Goal: Task Accomplishment & Management: Use online tool/utility

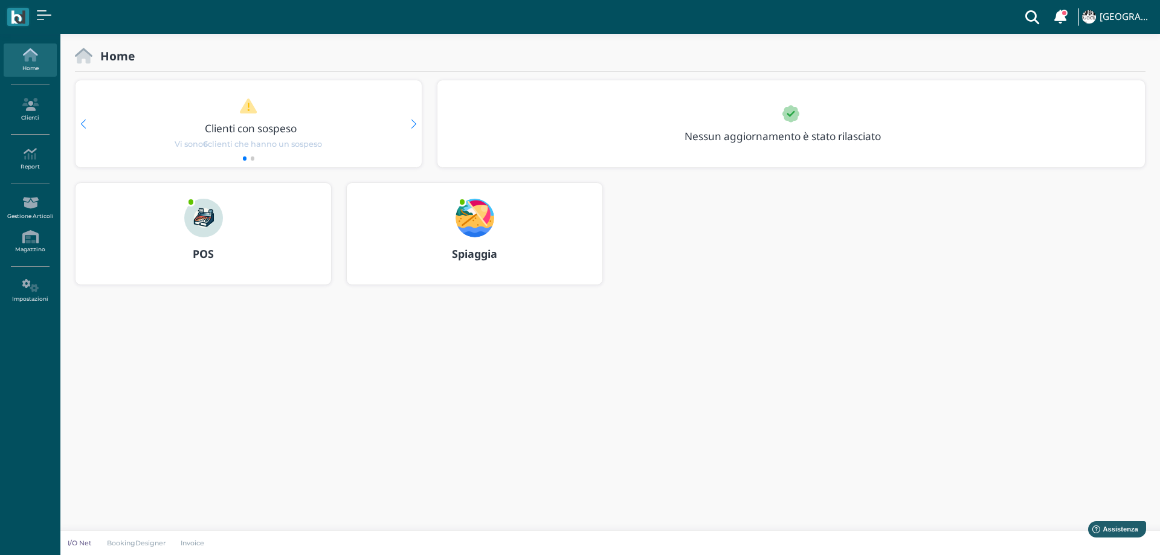
click at [477, 228] on img at bounding box center [475, 218] width 39 height 39
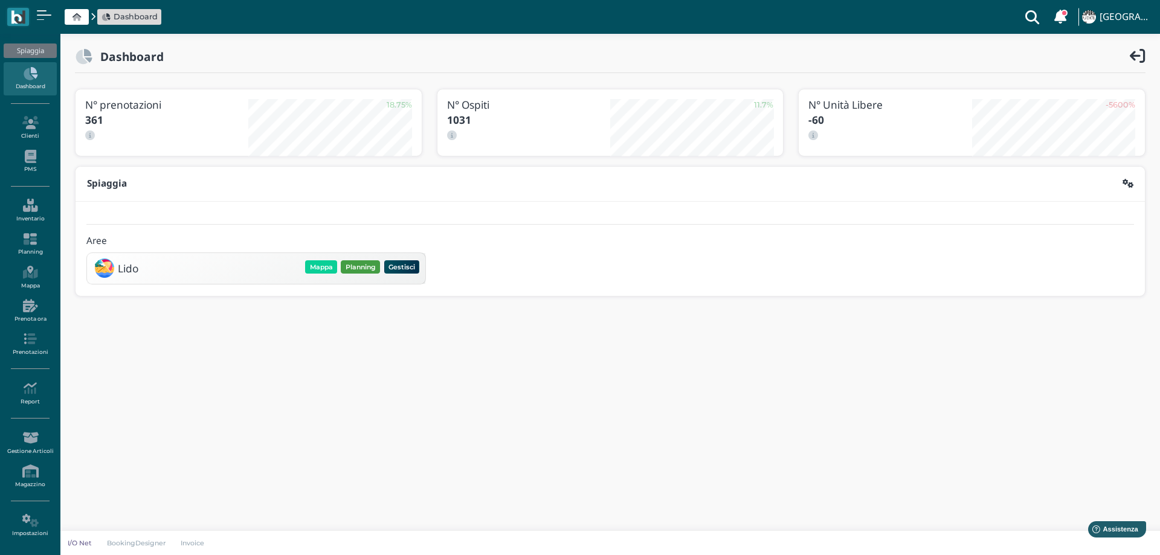
click at [361, 274] on button "Planning" at bounding box center [360, 266] width 39 height 13
click at [360, 268] on button "Planning" at bounding box center [360, 266] width 39 height 13
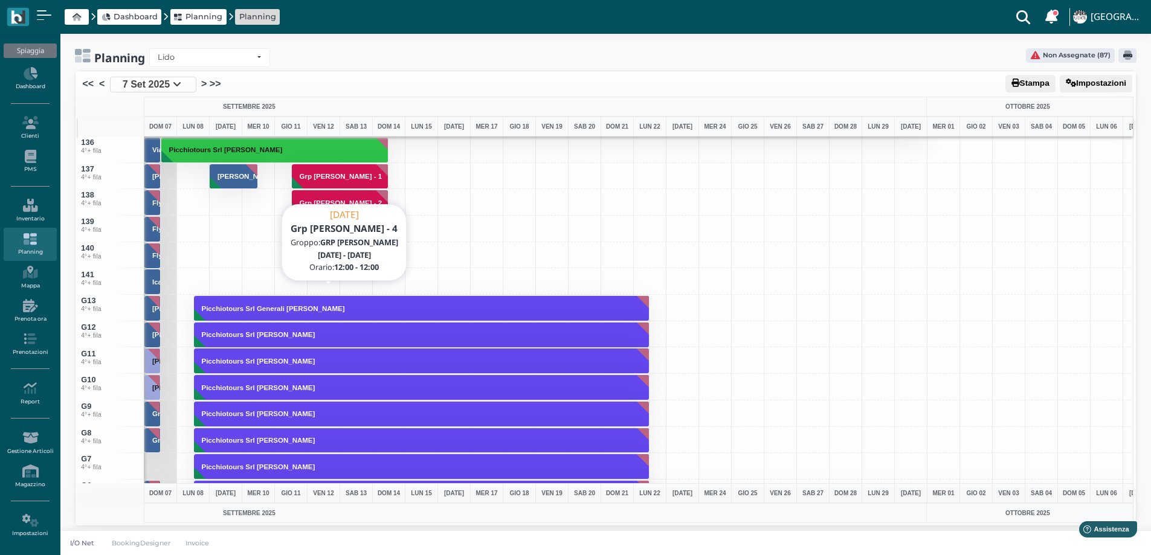
scroll to position [3565, 0]
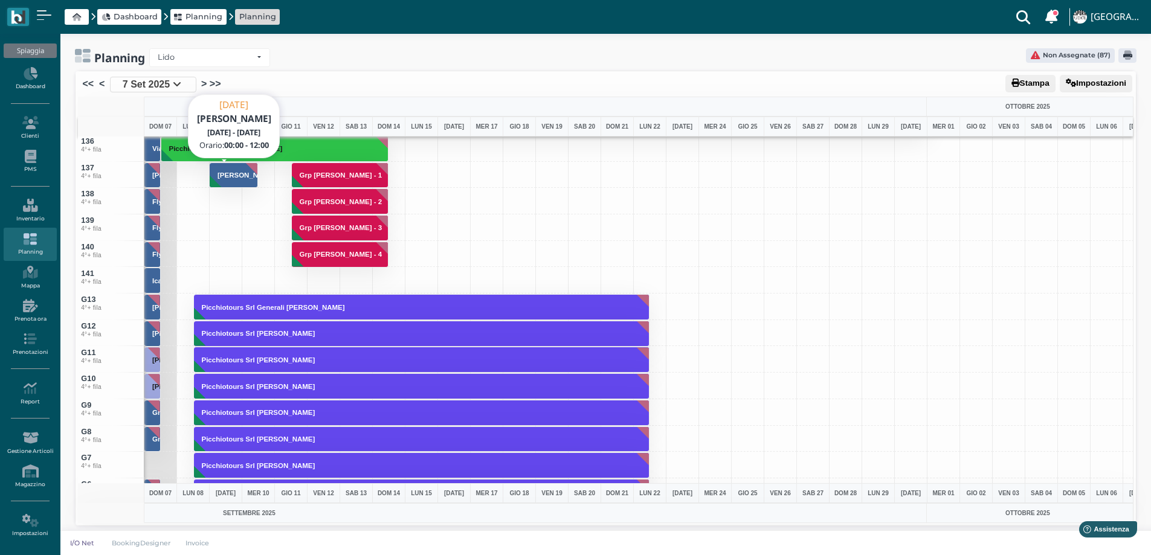
click at [226, 173] on h3 "[PERSON_NAME]" at bounding box center [247, 175] width 68 height 7
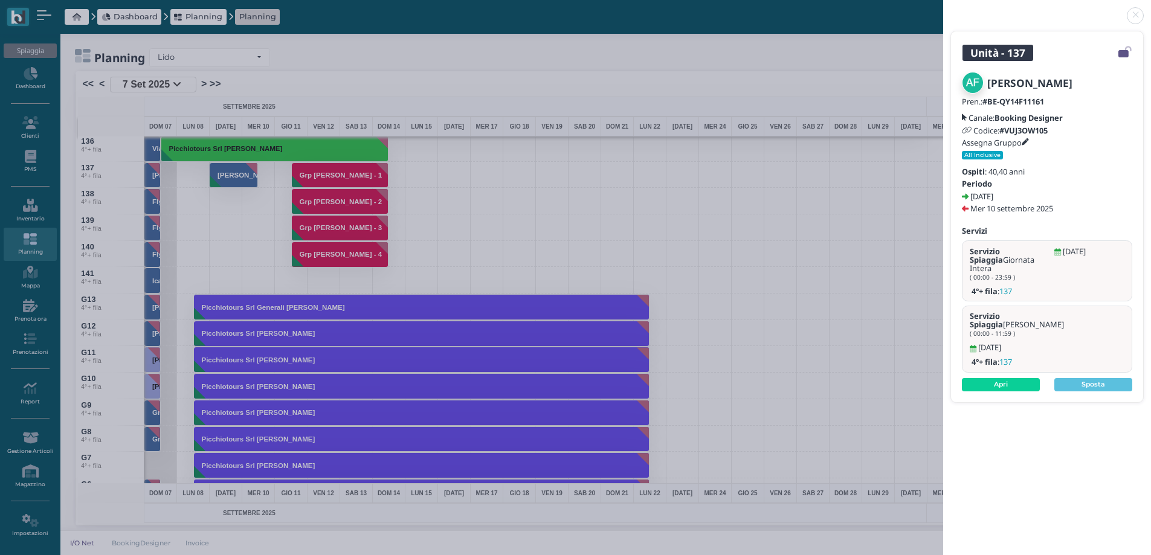
click at [943, 8] on link at bounding box center [943, 8] width 0 height 0
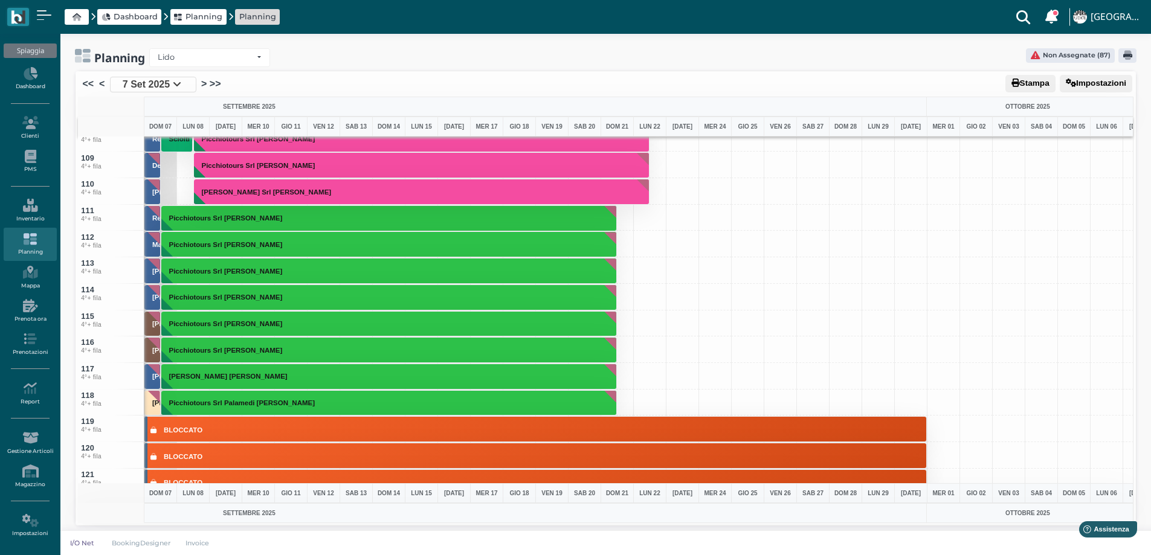
scroll to position [2477, 0]
